Goal: Task Accomplishment & Management: Use online tool/utility

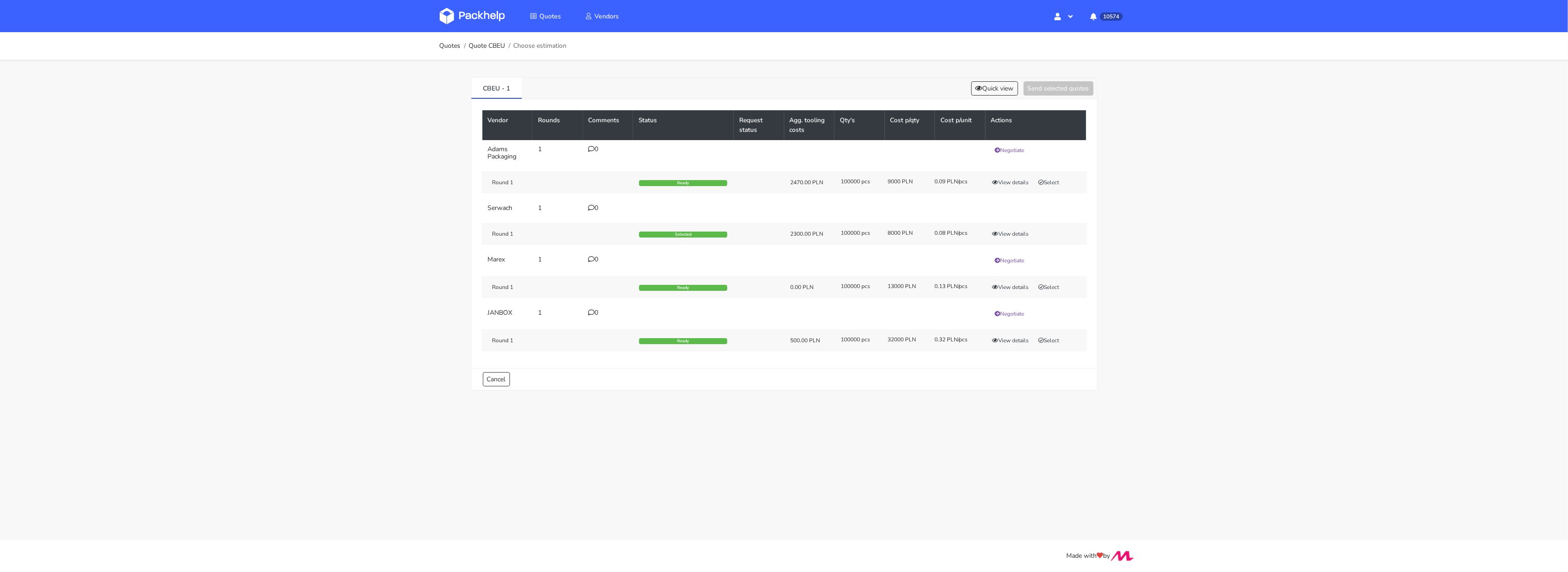
click at [470, 10] on img at bounding box center [472, 16] width 65 height 17
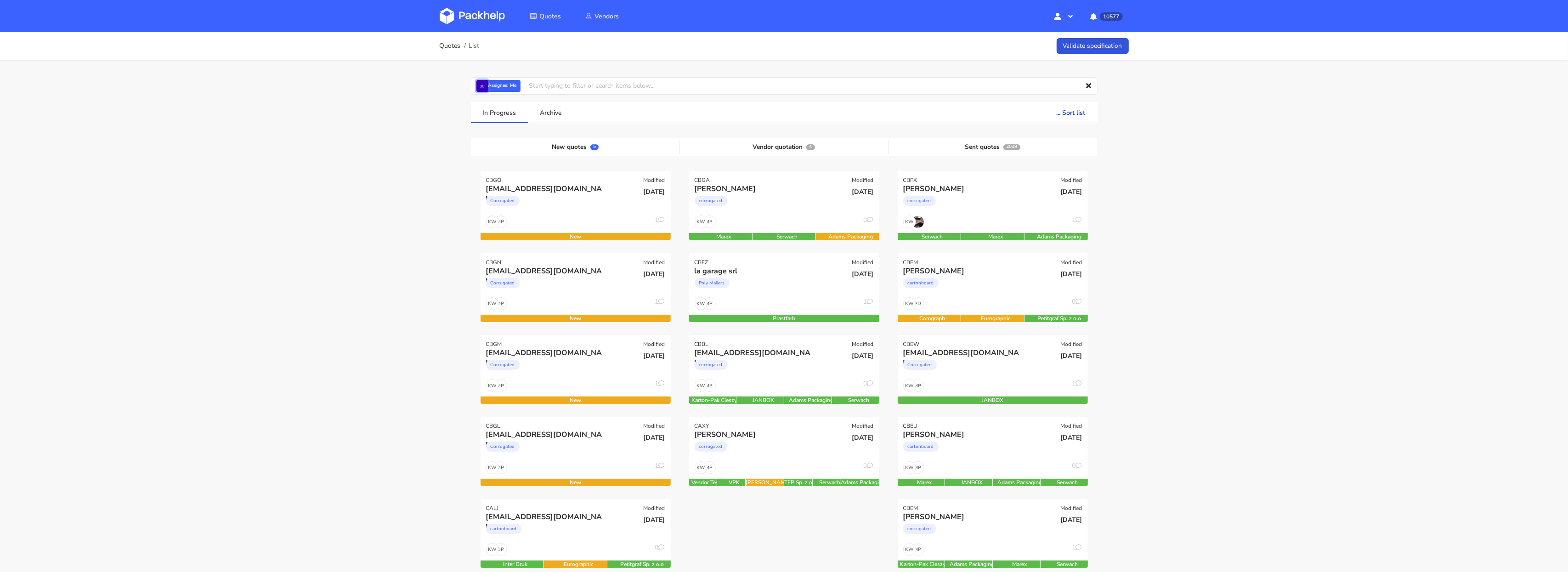
click at [484, 88] on button "×" at bounding box center [482, 86] width 12 height 12
click at [484, 88] on input "text" at bounding box center [784, 86] width 627 height 18
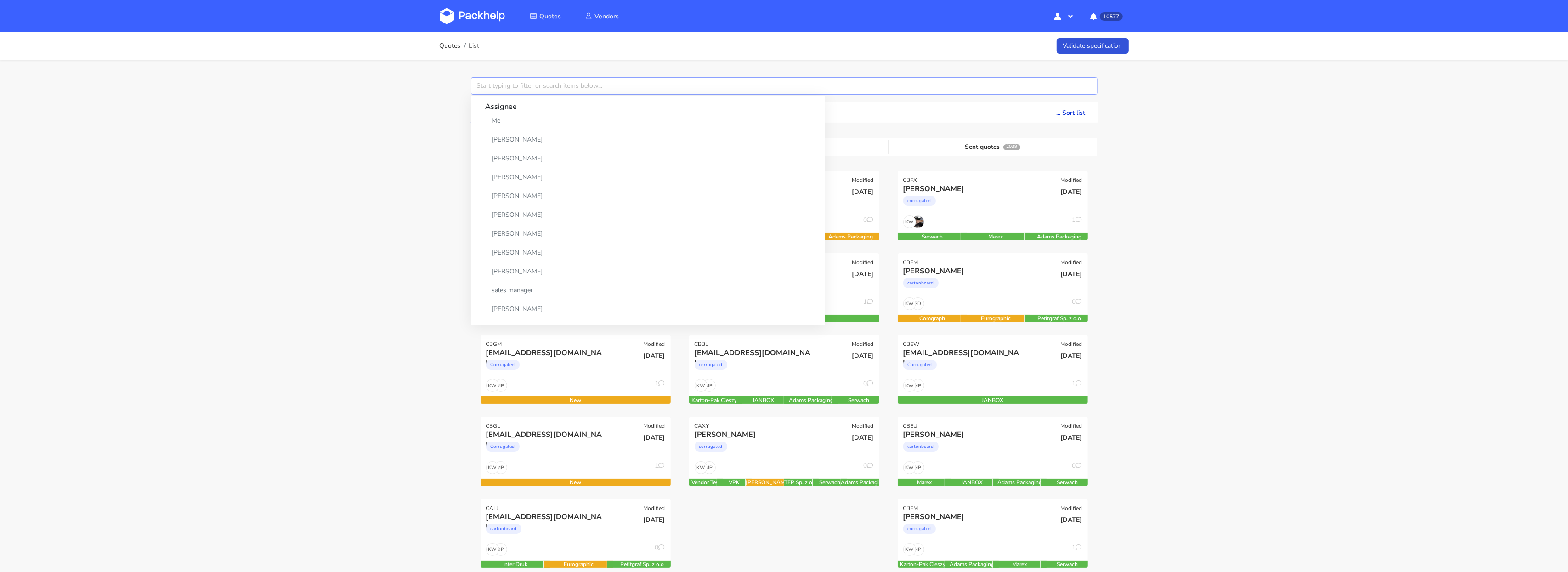
click at [484, 88] on input "text" at bounding box center [784, 86] width 627 height 18
paste input "CBEZ"
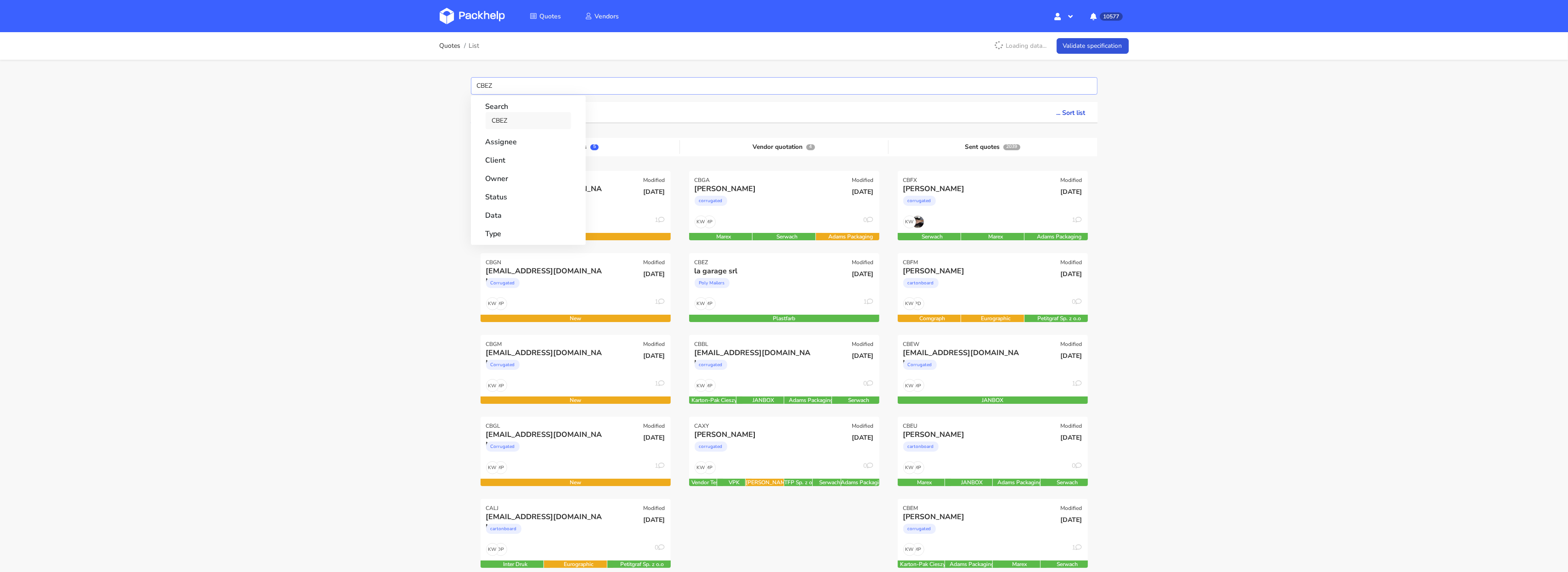
type input "CBEZ"
click at [508, 120] on link "CBEZ" at bounding box center [528, 120] width 85 height 17
click at [426, 132] on div "Quotes List Loading data... Validate specification CBEZ Search CBEZ Assignee Cl…" at bounding box center [784, 553] width 1568 height 1041
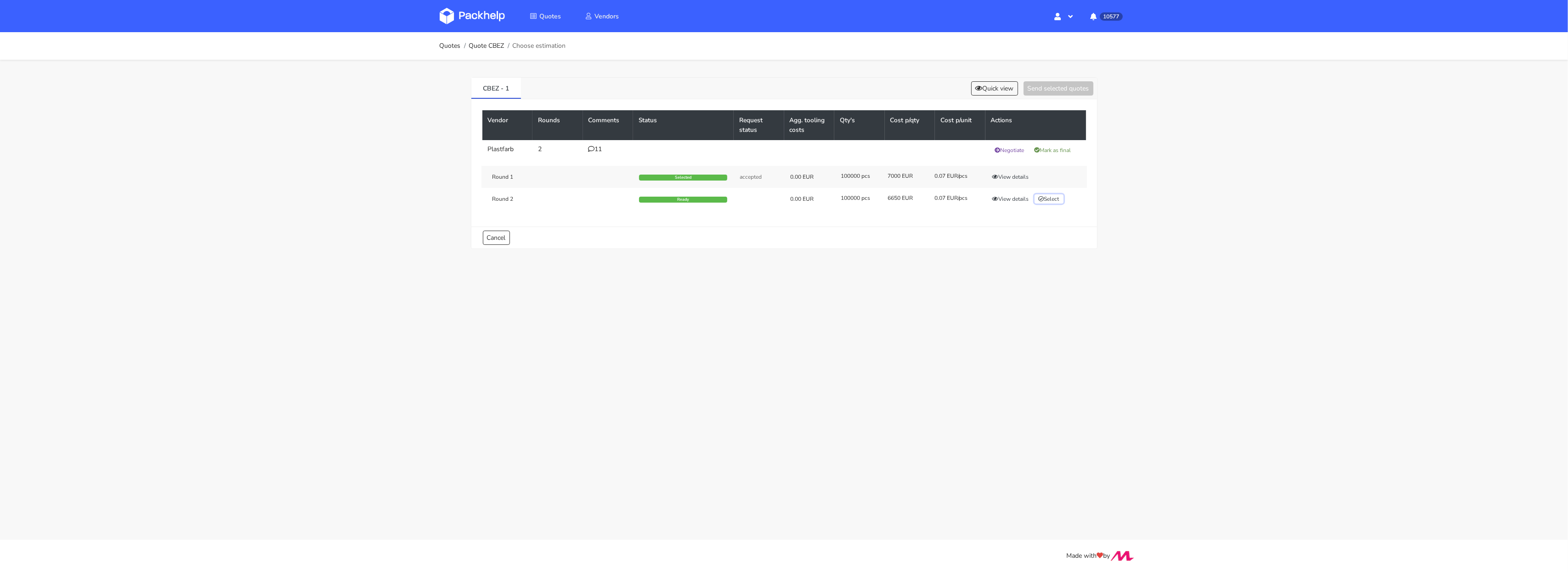
click at [1053, 203] on button "Select" at bounding box center [1049, 199] width 29 height 10
click at [1049, 95] on div "CBEZ - 1 Quick view Send selected quotes ( 1 )" at bounding box center [784, 88] width 626 height 21
click at [1051, 89] on button "Send selected quotes ( 1 )" at bounding box center [1052, 88] width 83 height 14
click at [482, 19] on img at bounding box center [472, 16] width 65 height 17
